Goal: Task Accomplishment & Management: Manage account settings

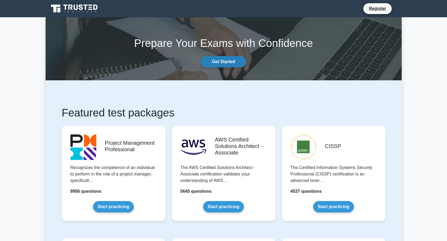
click at [220, 62] on link "Get Started" at bounding box center [223, 61] width 45 height 11
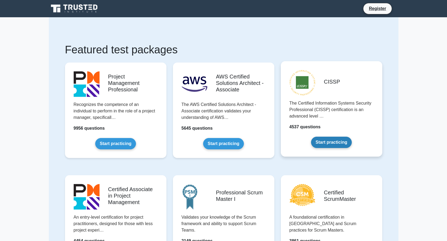
click at [329, 142] on link "Start practicing" at bounding box center [331, 142] width 41 height 11
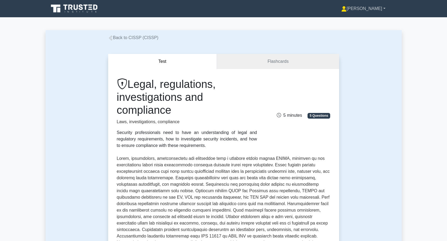
click at [377, 10] on link "William" at bounding box center [363, 8] width 70 height 11
click at [361, 22] on link "Profile" at bounding box center [349, 21] width 43 height 9
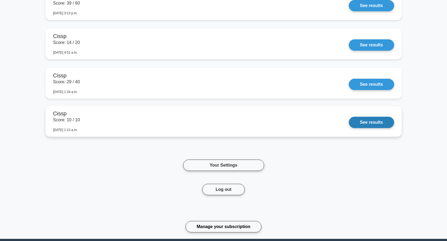
scroll to position [458, 0]
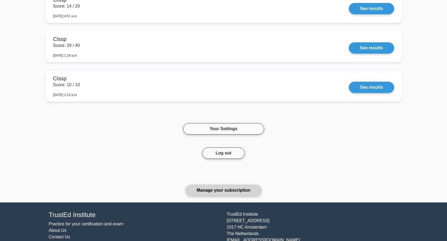
click at [239, 185] on link "Manage your subscription" at bounding box center [223, 190] width 76 height 11
